Goal: Task Accomplishment & Management: Use online tool/utility

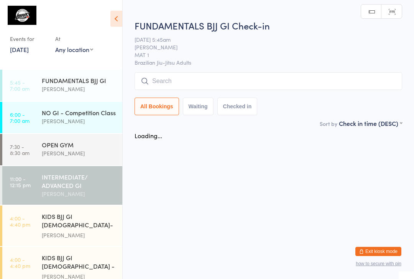
scroll to position [30, 0]
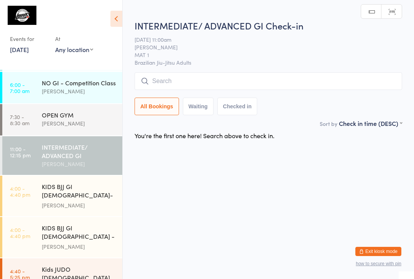
click at [245, 77] on input "search" at bounding box center [269, 81] width 268 height 18
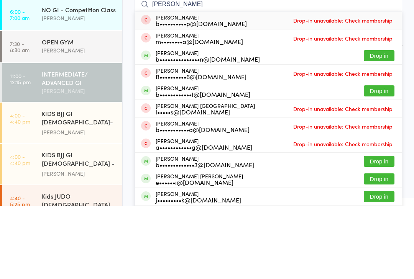
type input "[PERSON_NAME]"
click at [382, 123] on button "Drop in" at bounding box center [379, 128] width 31 height 11
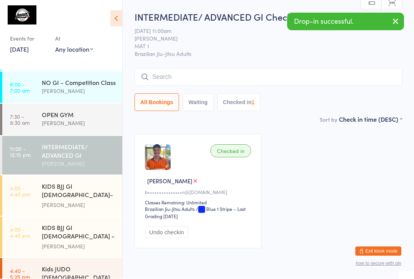
scroll to position [0, 0]
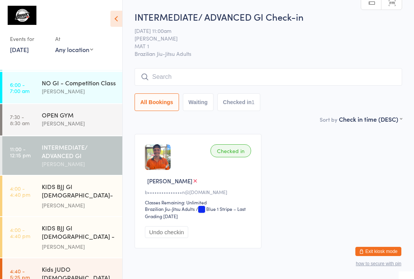
click at [187, 77] on input "search" at bounding box center [269, 77] width 268 height 18
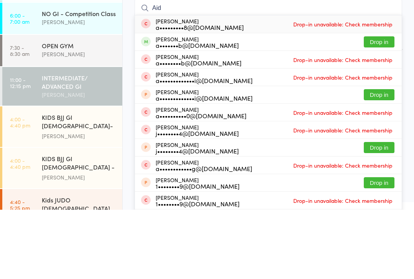
type input "Aid"
click at [381, 106] on button "Drop in" at bounding box center [379, 111] width 31 height 11
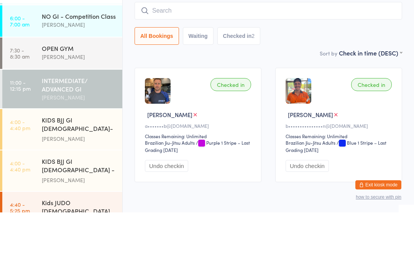
click at [89, 143] on div "INTERMEDIATE/ ADVANCED GI" at bounding box center [79, 151] width 74 height 17
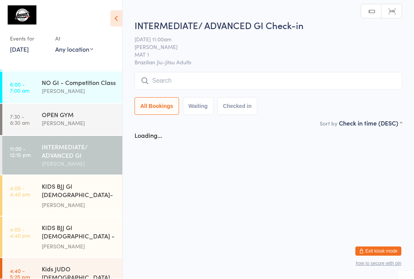
scroll to position [0, 0]
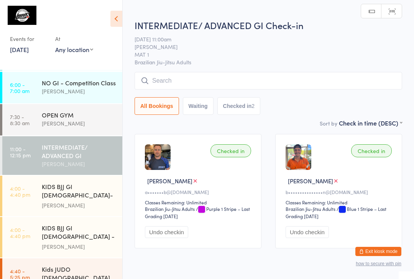
click at [175, 80] on input "search" at bounding box center [269, 81] width 268 height 18
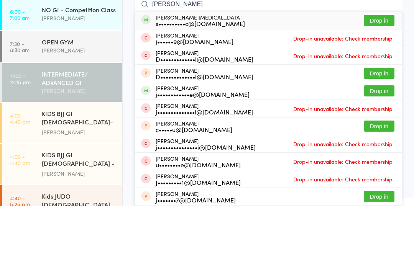
type input "[PERSON_NAME]"
click at [382, 88] on button "Drop in" at bounding box center [379, 93] width 31 height 11
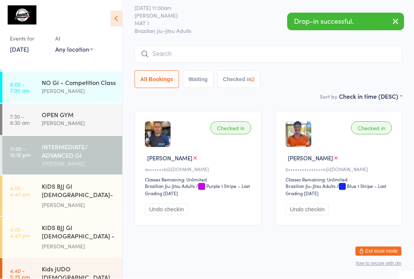
scroll to position [33, 0]
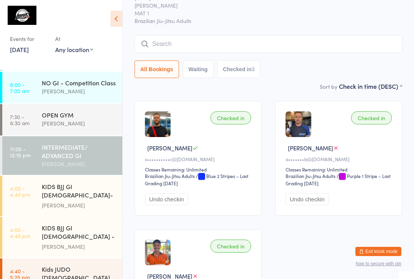
click at [229, 41] on input "search" at bounding box center [269, 44] width 268 height 18
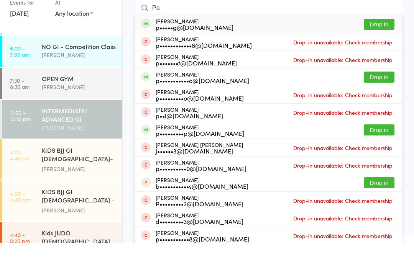
type input "P"
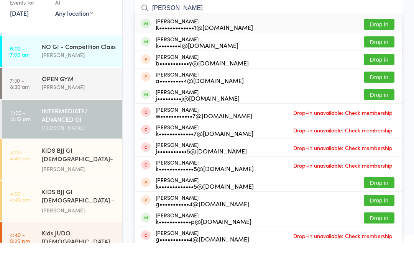
type input "[PERSON_NAME]"
click at [384, 55] on button "Drop in" at bounding box center [379, 60] width 31 height 11
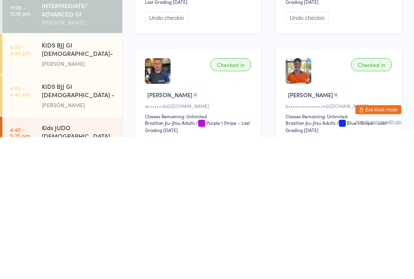
scroll to position [10, 0]
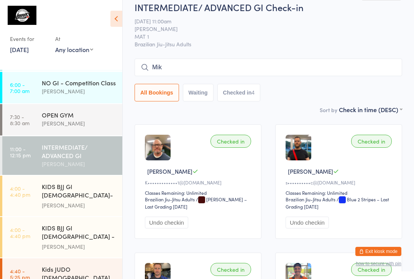
type input "[PERSON_NAME]"
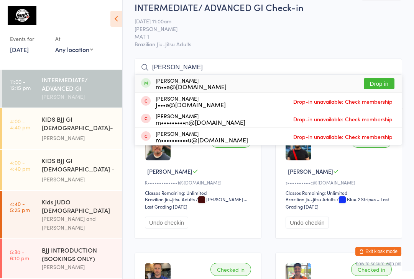
scroll to position [93, 0]
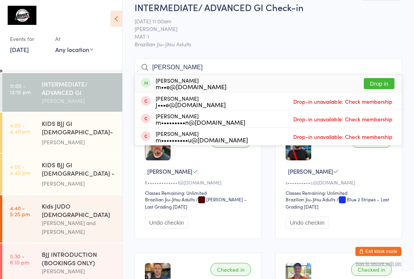
click at [79, 91] on div "INTERMEDIATE/ ADVANCED GI" at bounding box center [79, 88] width 74 height 17
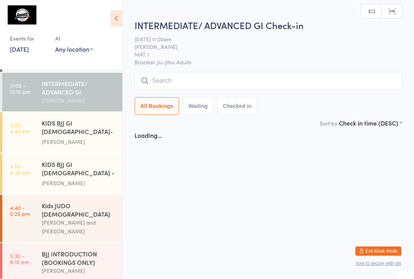
scroll to position [0, 0]
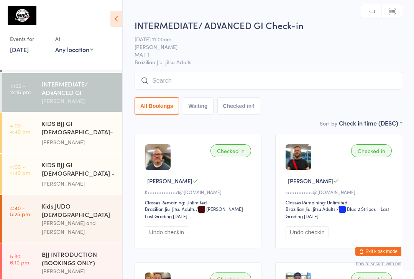
click at [216, 79] on input "search" at bounding box center [269, 81] width 268 height 18
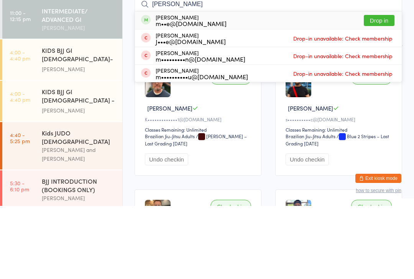
type input "[PERSON_NAME]"
click at [382, 88] on button "Drop in" at bounding box center [379, 93] width 31 height 11
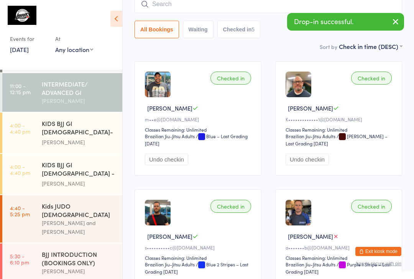
click at [250, 4] on input "search" at bounding box center [269, 4] width 268 height 18
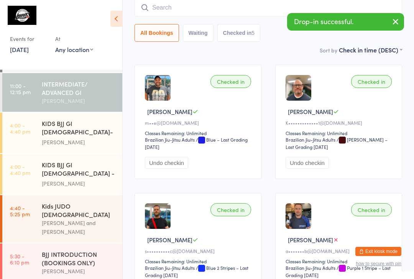
scroll to position [69, 0]
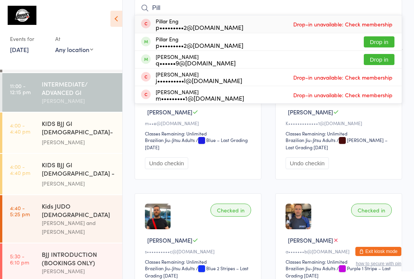
type input "Pill"
click at [379, 42] on button "Drop in" at bounding box center [379, 41] width 31 height 11
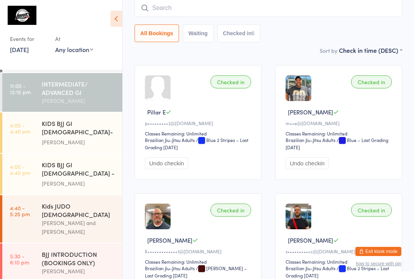
click at [170, 7] on input "search" at bounding box center [269, 8] width 268 height 18
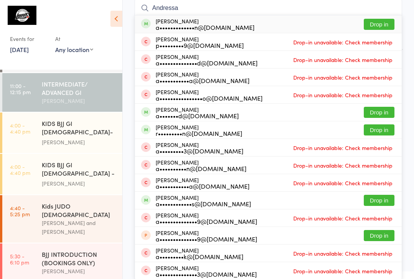
type input "Andressa"
click at [372, 23] on button "Drop in" at bounding box center [379, 24] width 31 height 11
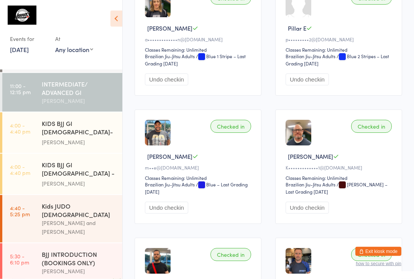
scroll to position [0, 0]
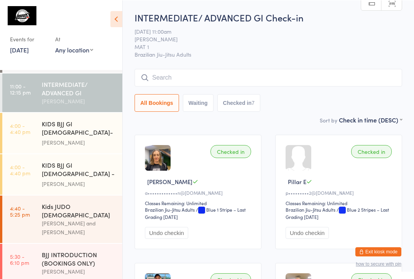
click at [240, 79] on input "search" at bounding box center [269, 78] width 268 height 18
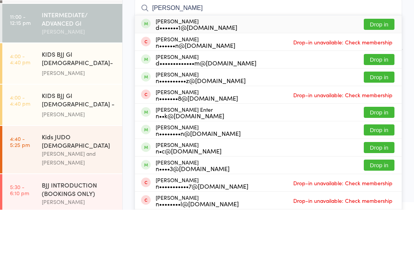
type input "[PERSON_NAME]"
click at [380, 88] on button "Drop in" at bounding box center [379, 93] width 31 height 11
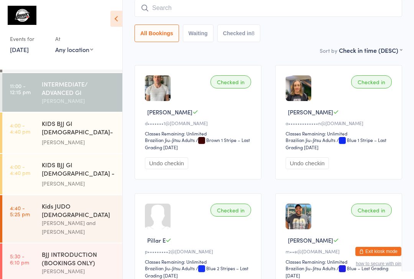
click at [251, 0] on input "search" at bounding box center [269, 8] width 268 height 18
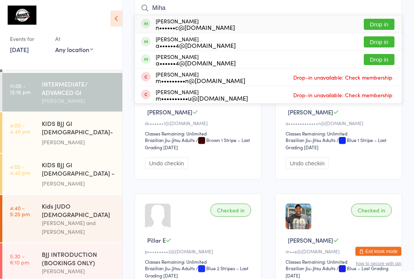
type input "Miha"
click at [385, 26] on button "Drop in" at bounding box center [379, 24] width 31 height 11
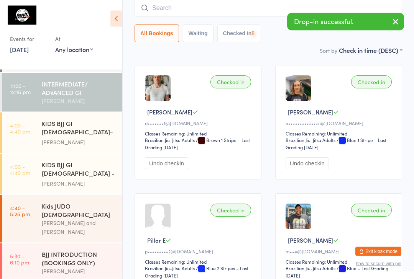
scroll to position [69, 0]
